Goal: Task Accomplishment & Management: Complete application form

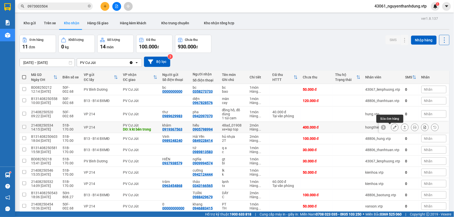
click at [392, 129] on button at bounding box center [395, 127] width 7 height 9
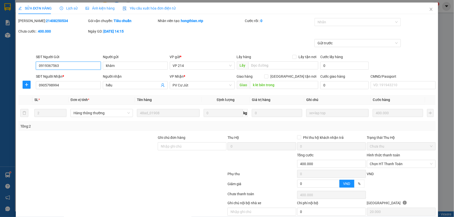
type input "0919367563"
type input "khâm"
type input "0905798994"
type input "hiếu"
type input "k kt bên trong"
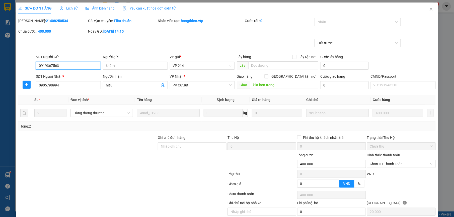
type input "400.000"
type input "20.000"
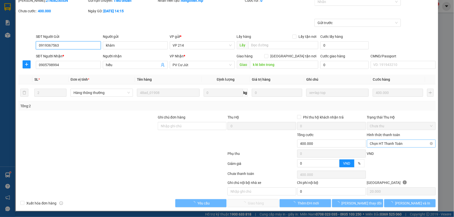
click at [382, 144] on span "Chọn HT Thanh Toán" at bounding box center [401, 144] width 63 height 8
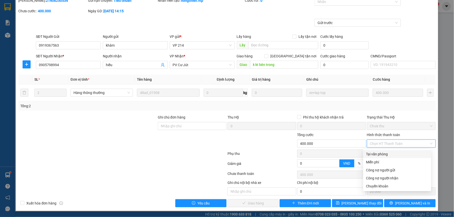
click at [376, 153] on div "Tại văn phòng" at bounding box center [397, 155] width 62 height 6
type input "0"
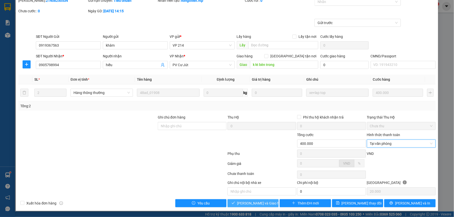
click at [255, 203] on span "[PERSON_NAME] và Giao hàng" at bounding box center [261, 204] width 48 height 6
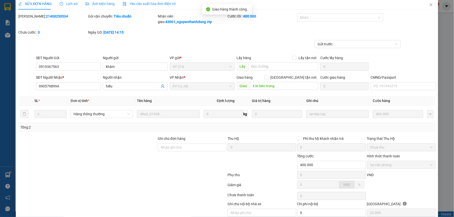
scroll to position [0, 0]
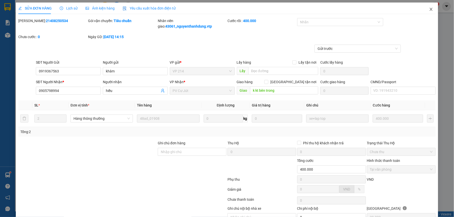
click at [426, 7] on span "Close" at bounding box center [431, 10] width 14 height 14
